Goal: Check status: Check status

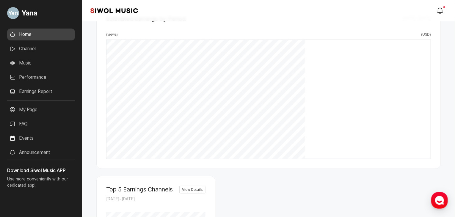
scroll to position [179, 0]
click at [31, 76] on link "Performance" at bounding box center [41, 77] width 68 height 12
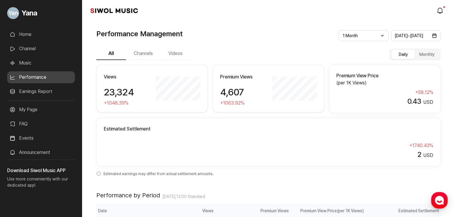
click at [173, 54] on button "Videos" at bounding box center [176, 54] width 30 height 12
